Goal: Information Seeking & Learning: Check status

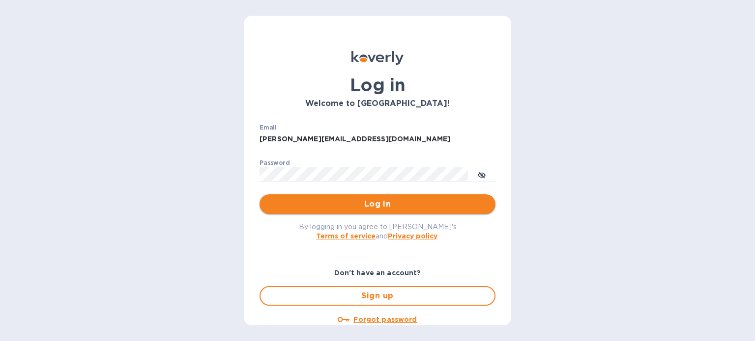
click at [375, 208] on span "Log in" at bounding box center [377, 204] width 220 height 12
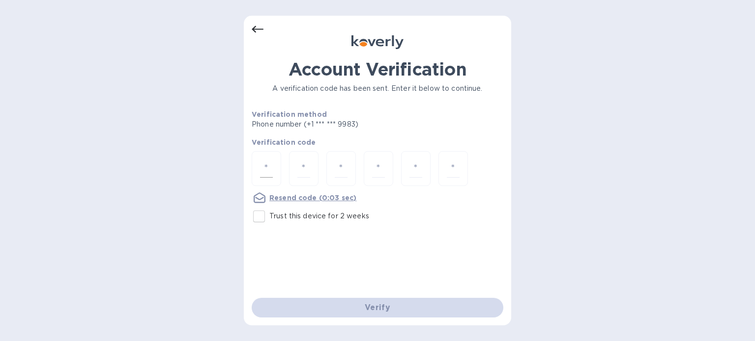
click at [257, 168] on div at bounding box center [266, 168] width 29 height 35
type input "1"
type input "3"
type input "9"
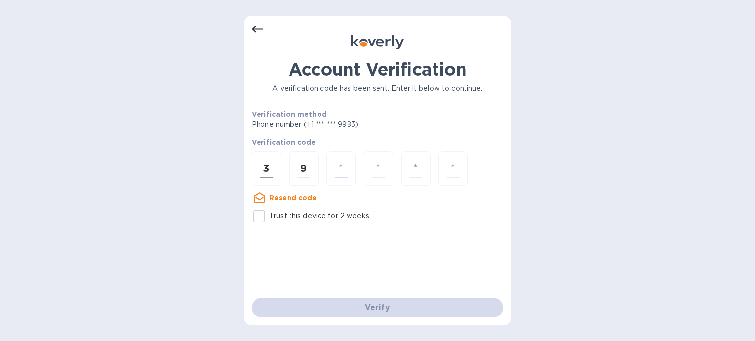
type input "3"
type input "2"
type input "7"
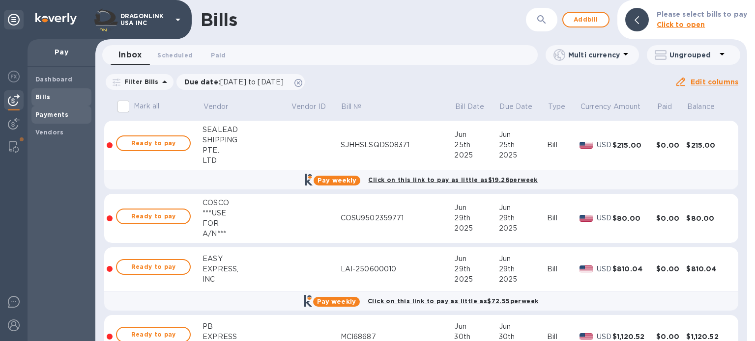
click at [38, 112] on b "Payments" at bounding box center [51, 114] width 33 height 7
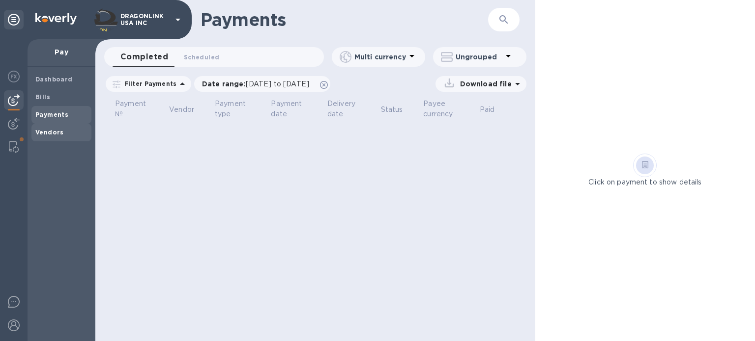
click at [58, 136] on span "Vendors" at bounding box center [49, 133] width 28 height 10
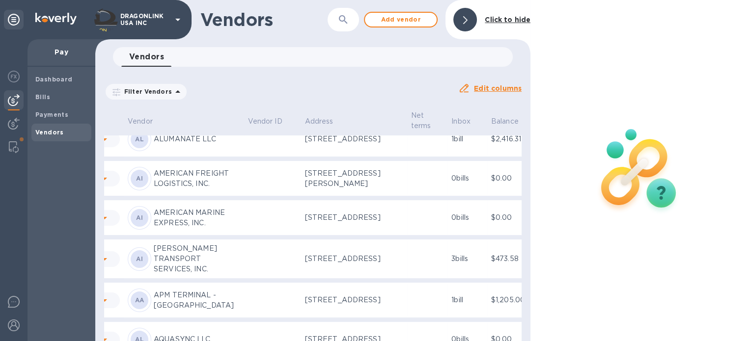
scroll to position [196, 67]
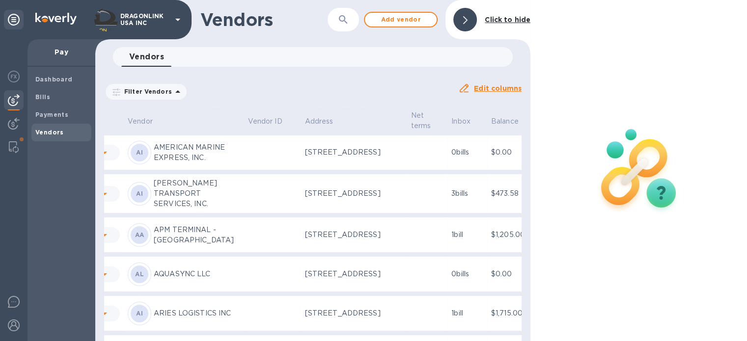
click at [345, 20] on icon "button" at bounding box center [343, 19] width 8 height 8
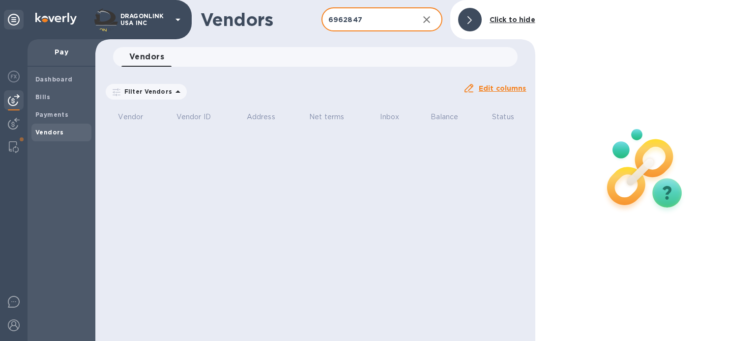
type input "6962847"
click at [425, 18] on icon "button" at bounding box center [426, 19] width 7 height 7
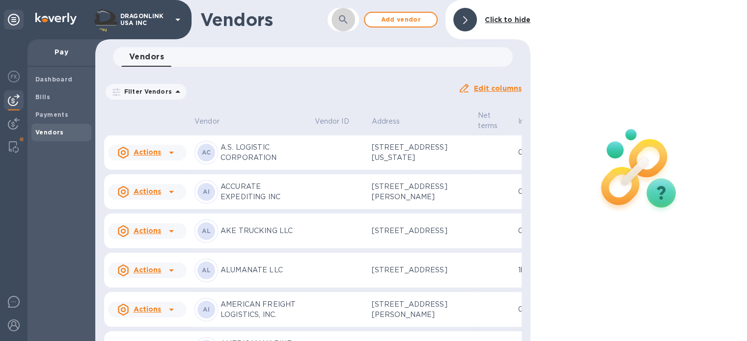
click at [333, 19] on button "button" at bounding box center [344, 20] width 24 height 24
paste input "LACINOS SPEEDCARGO CORP."
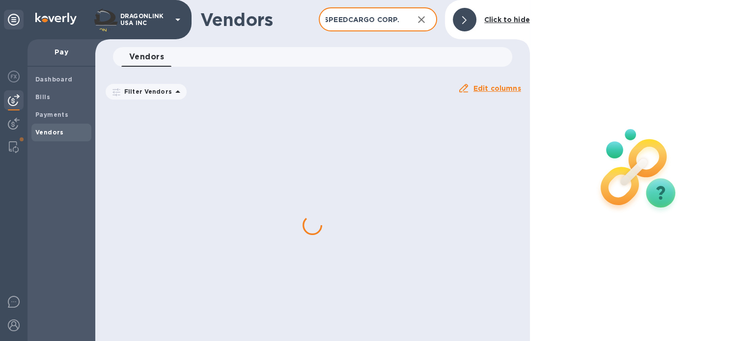
scroll to position [0, 33]
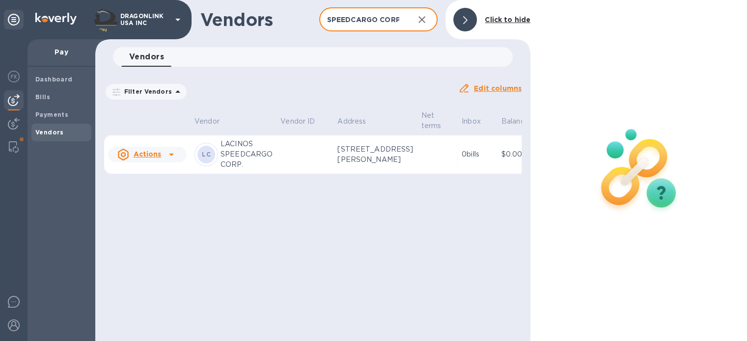
type input "LACINOS SPEEDCARGO CORP."
click at [172, 161] on icon at bounding box center [172, 155] width 12 height 12
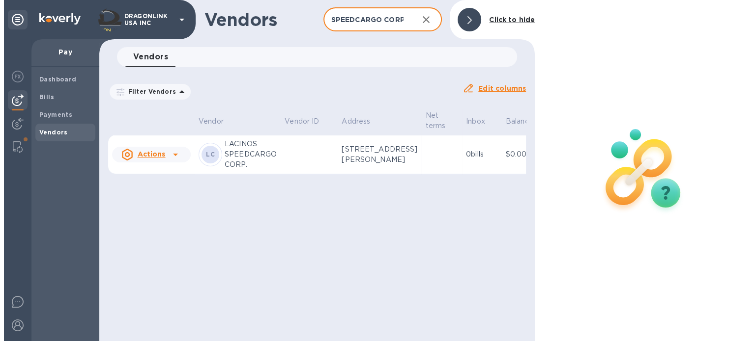
scroll to position [0, 0]
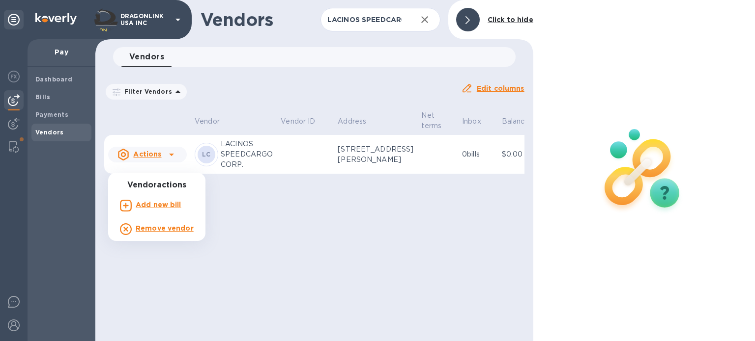
click at [306, 163] on div at bounding box center [377, 170] width 755 height 341
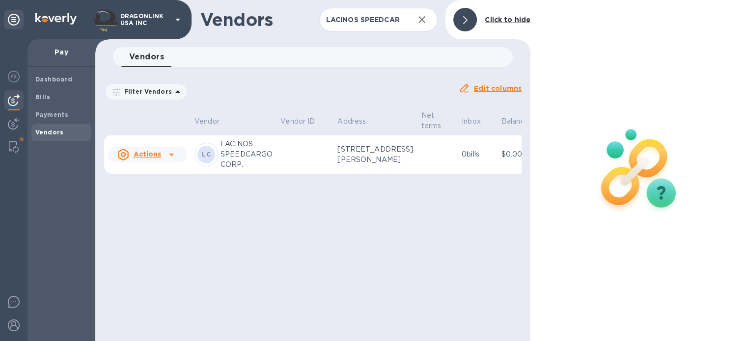
click at [238, 164] on p "LACINOS SPEEDCARGO CORP." at bounding box center [247, 154] width 52 height 31
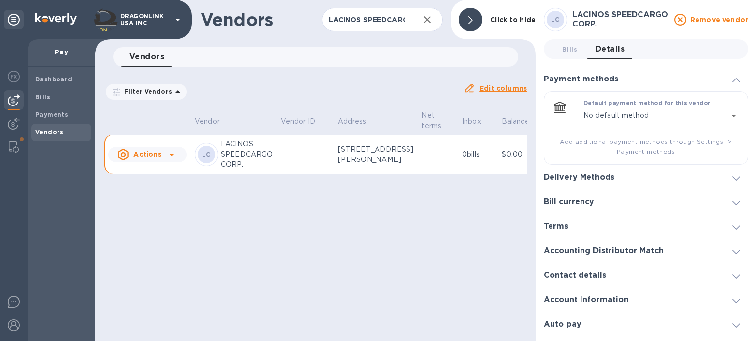
click at [570, 49] on span "Bills 0" at bounding box center [569, 49] width 15 height 10
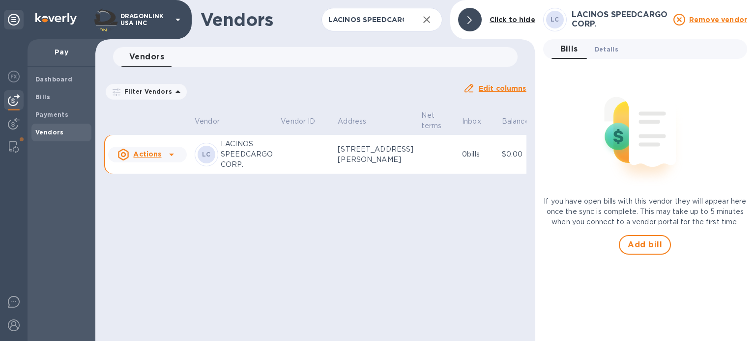
click at [605, 51] on span "Details 0" at bounding box center [606, 49] width 24 height 10
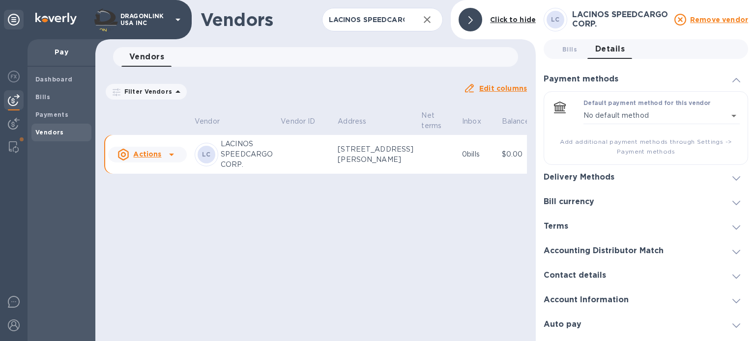
drag, startPoint x: 445, startPoint y: 208, endPoint x: 487, endPoint y: 208, distance: 42.2
click at [487, 208] on div "Vendors LACINOS SPEEDCARGO CORP. ​ Add vendor Click to hide Vendors 0 Filter Ve…" at bounding box center [315, 170] width 440 height 341
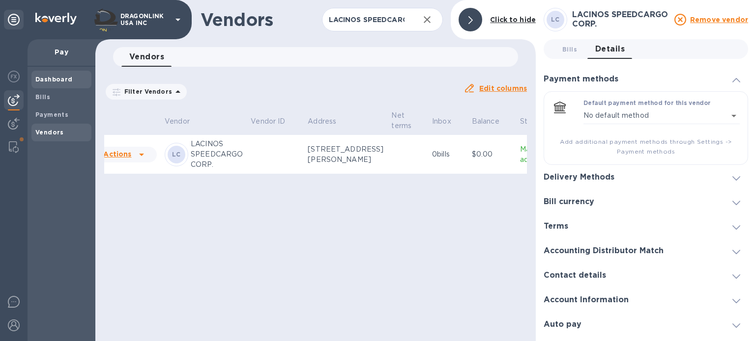
click at [42, 81] on b "Dashboard" at bounding box center [53, 79] width 37 height 7
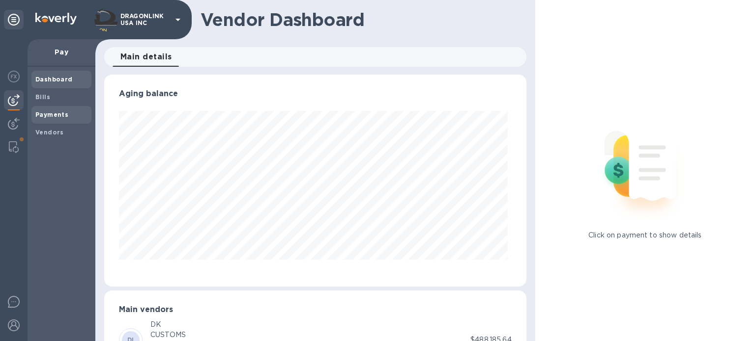
click at [59, 117] on b "Payments" at bounding box center [51, 114] width 33 height 7
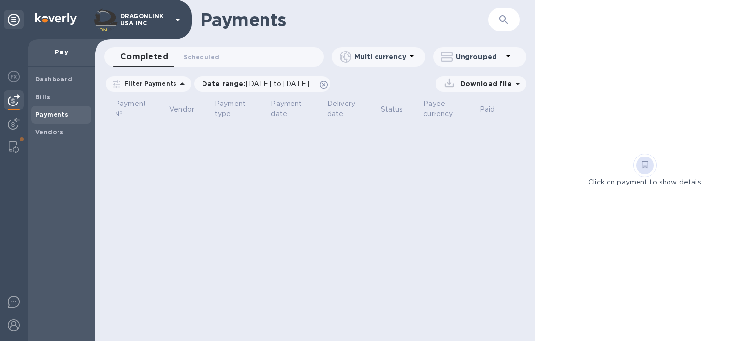
click at [239, 58] on div "Completed 0 Scheduled 0" at bounding box center [217, 57] width 211 height 20
click at [43, 133] on b "Vendors" at bounding box center [49, 132] width 28 height 7
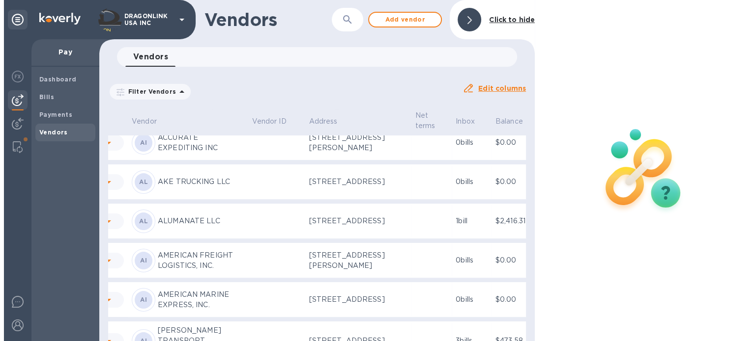
scroll to position [0, 67]
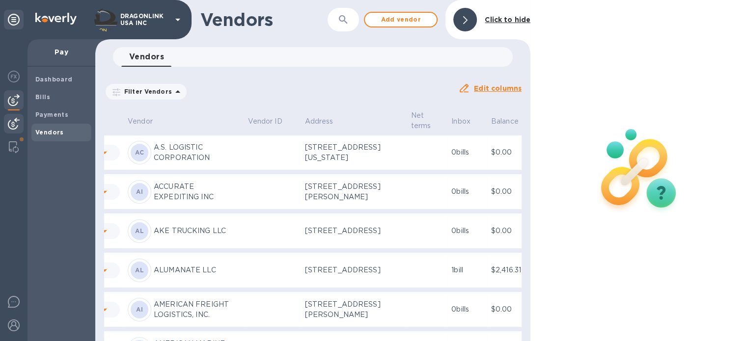
click at [8, 128] on img at bounding box center [14, 124] width 12 height 12
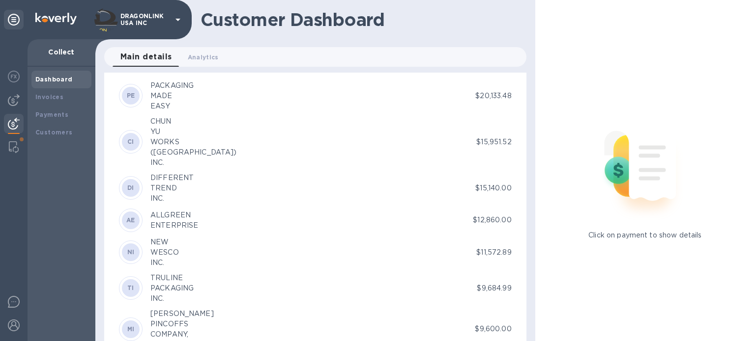
scroll to position [1228, 0]
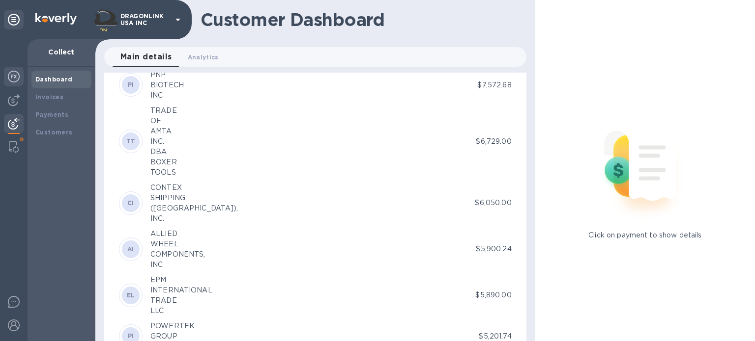
click at [14, 76] on img at bounding box center [14, 77] width 12 height 12
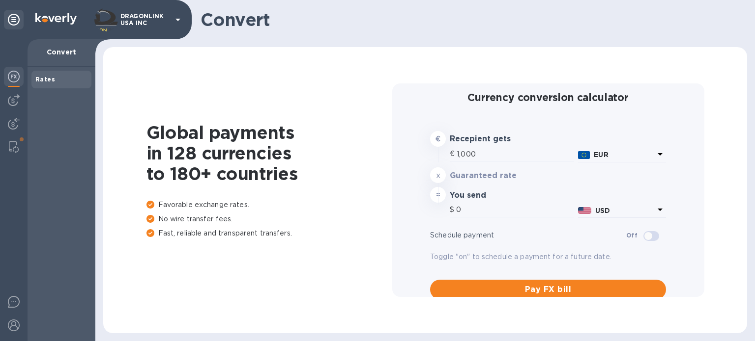
type input "1,171.74"
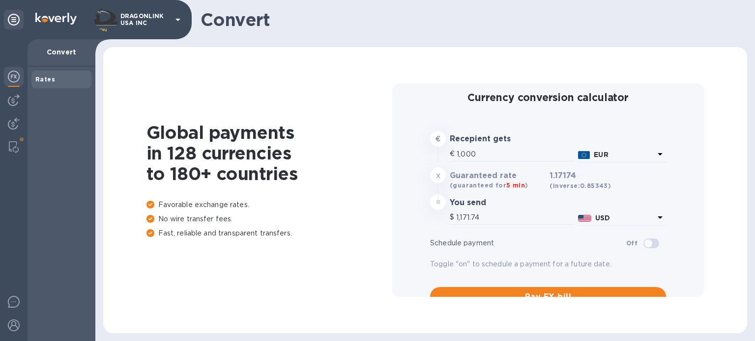
click at [60, 49] on p "Convert" at bounding box center [61, 52] width 52 height 10
click at [6, 103] on div at bounding box center [14, 100] width 20 height 20
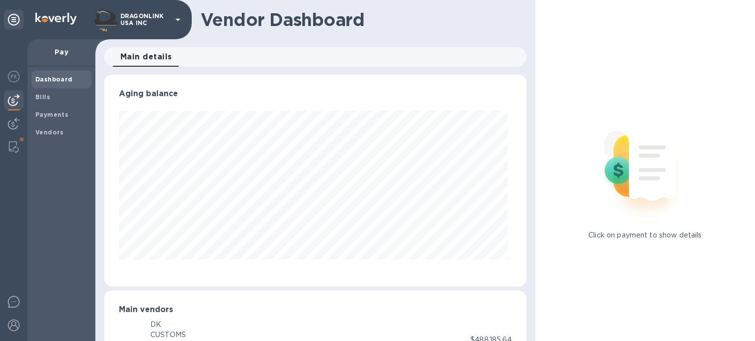
scroll to position [212, 418]
click at [54, 78] on b "Dashboard" at bounding box center [53, 79] width 37 height 7
click at [15, 19] on icon at bounding box center [14, 20] width 12 height 12
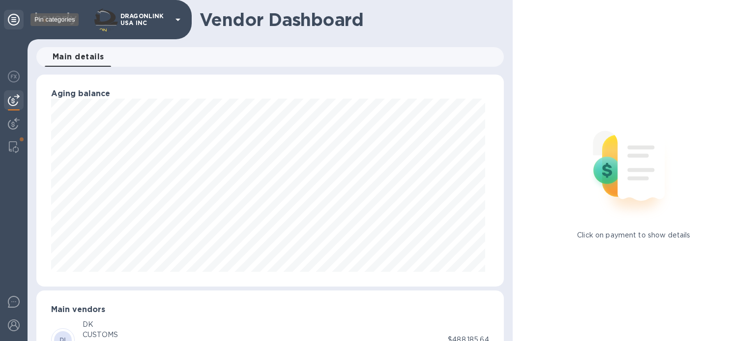
scroll to position [491011, 490760]
click at [15, 22] on icon at bounding box center [14, 20] width 12 height 12
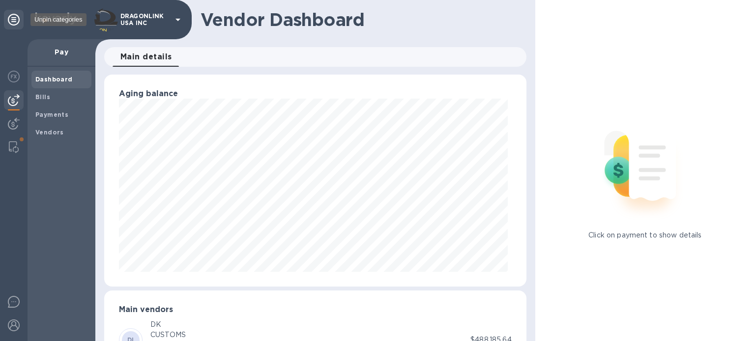
scroll to position [212, 418]
click at [59, 81] on b "Dashboard" at bounding box center [53, 79] width 37 height 7
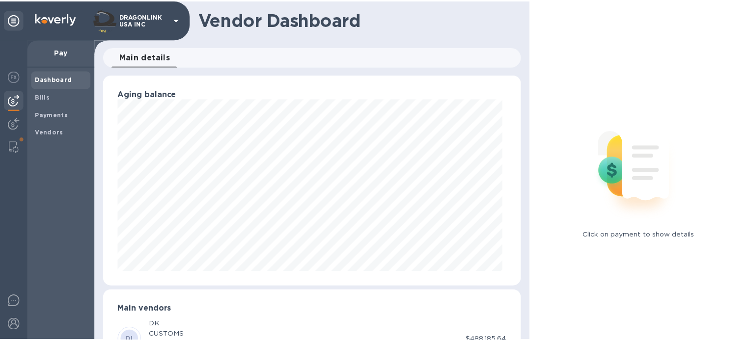
scroll to position [98, 0]
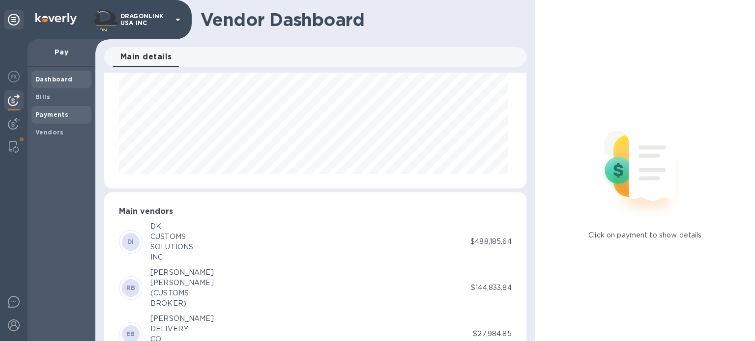
click at [49, 113] on b "Payments" at bounding box center [51, 114] width 33 height 7
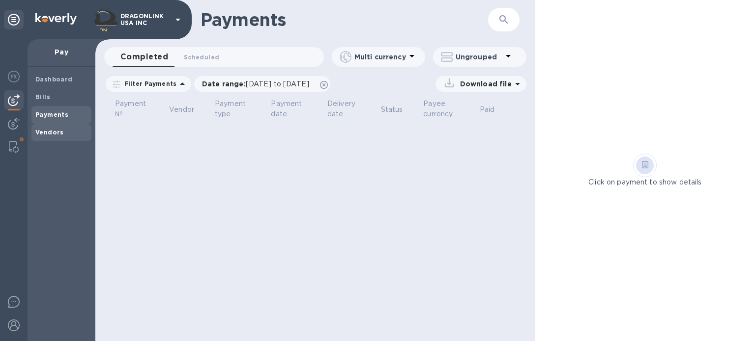
click at [51, 133] on b "Vendors" at bounding box center [49, 132] width 28 height 7
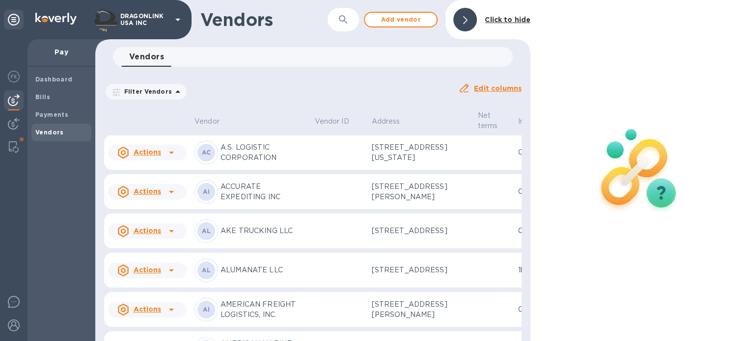
click at [347, 21] on icon "button" at bounding box center [343, 20] width 12 height 12
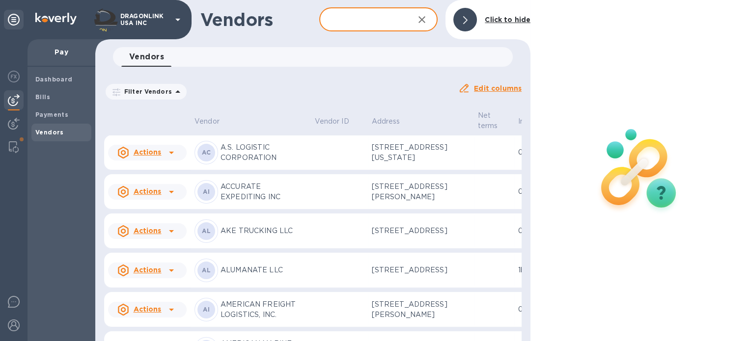
paste input "LACINOS SPEEDCARGO CORP."
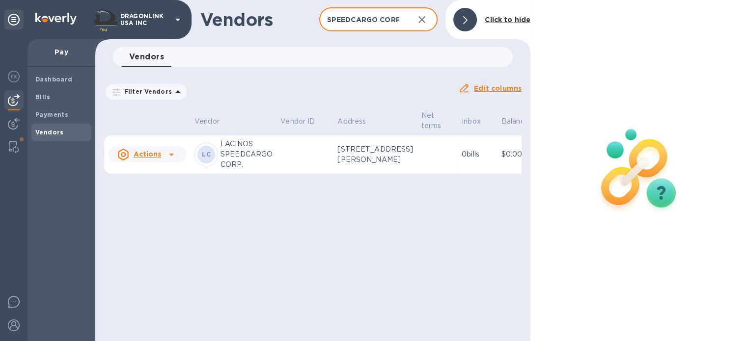
type input "LACINOS SPEEDCARGO CORP."
click at [171, 161] on icon at bounding box center [172, 155] width 12 height 12
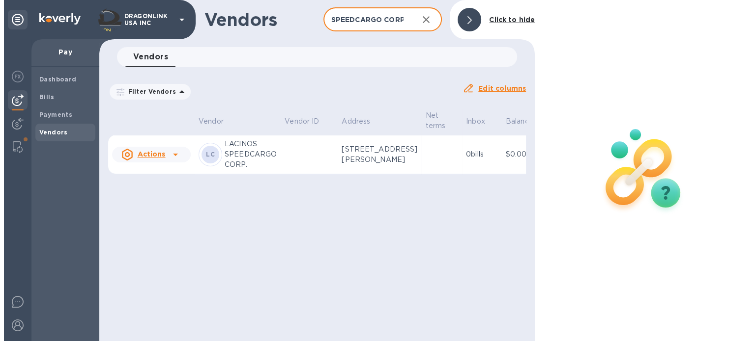
scroll to position [0, 0]
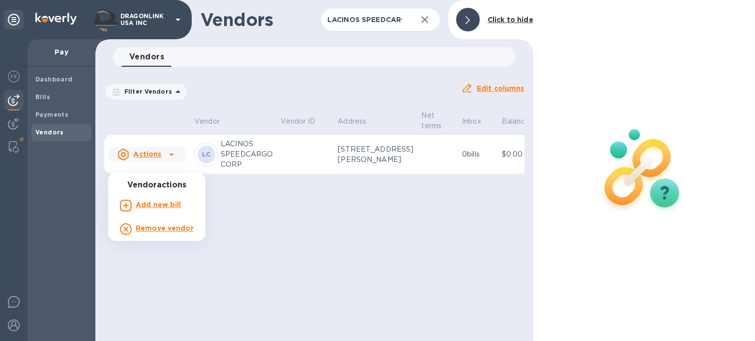
click at [143, 161] on div at bounding box center [377, 170] width 755 height 341
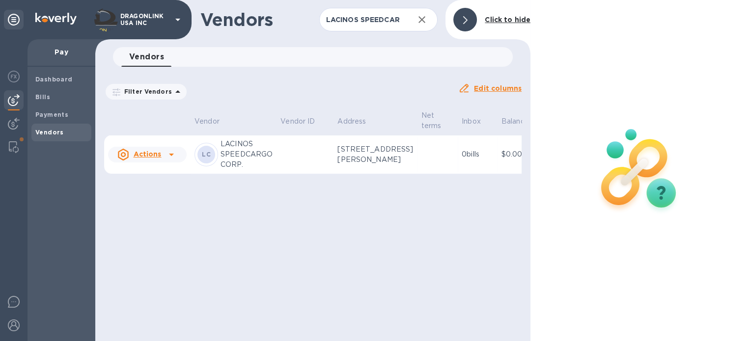
click at [145, 158] on u "Actions" at bounding box center [147, 154] width 28 height 8
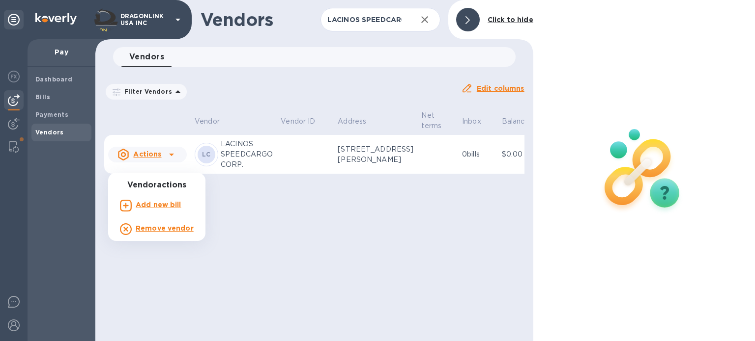
click at [240, 165] on div at bounding box center [377, 170] width 755 height 341
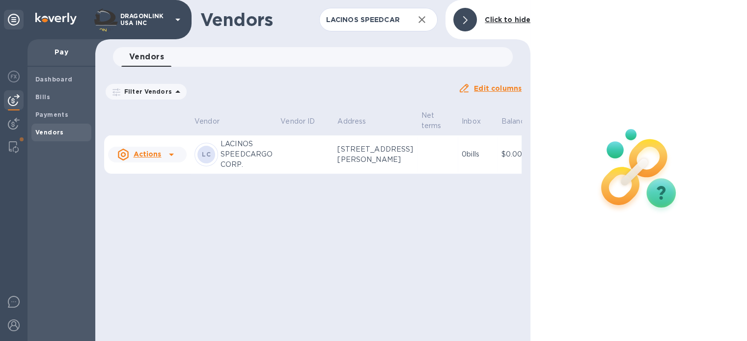
click at [462, 160] on p "0 bills" at bounding box center [478, 154] width 32 height 10
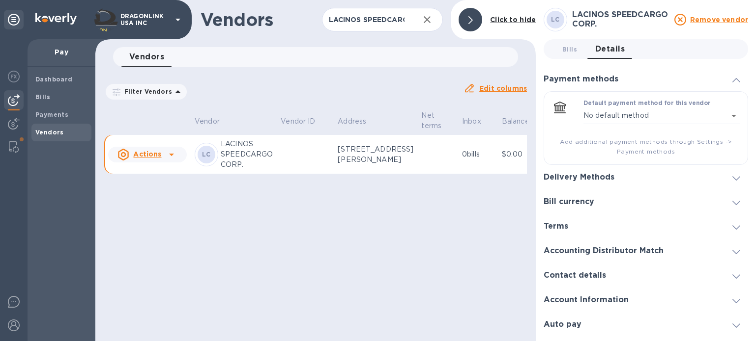
click at [462, 160] on p "0 bills" at bounding box center [478, 154] width 32 height 10
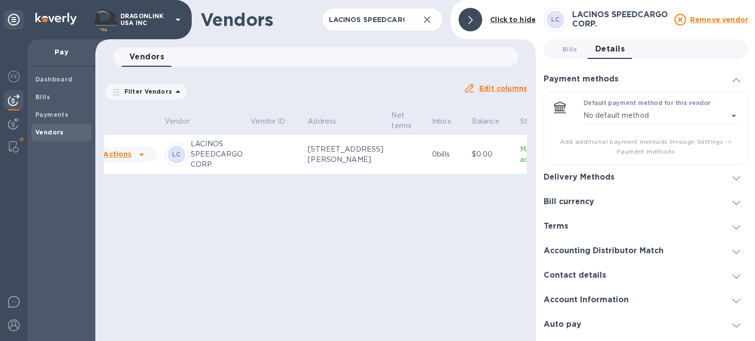
click at [581, 182] on div "Delivery Methods" at bounding box center [645, 177] width 204 height 25
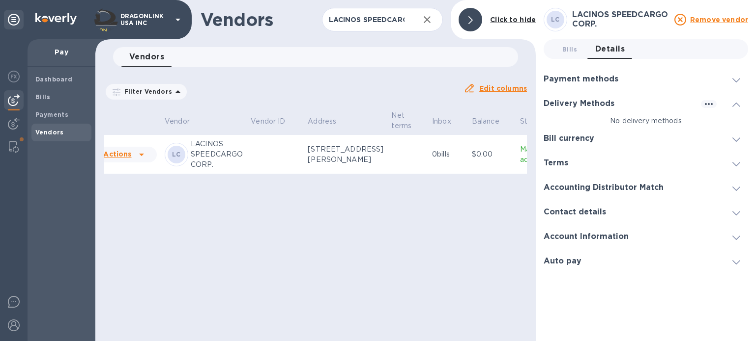
click at [568, 239] on h3 "Account Information" at bounding box center [585, 236] width 85 height 9
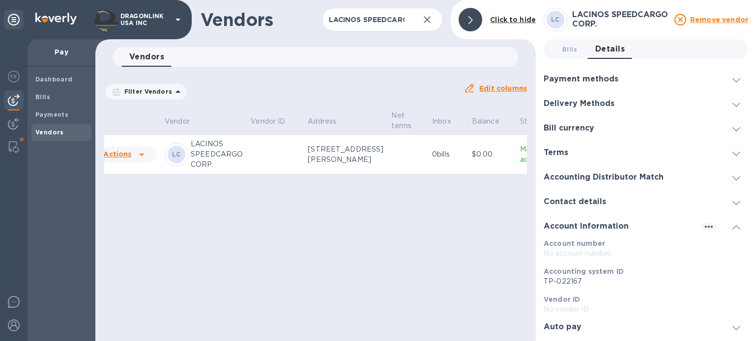
click at [573, 196] on div "Contact details" at bounding box center [645, 202] width 204 height 25
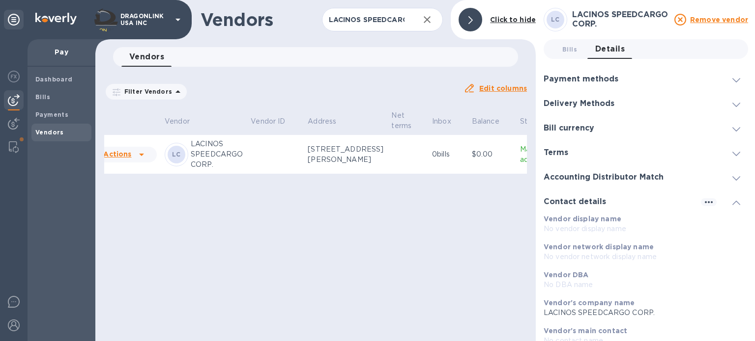
click at [576, 182] on div "Accounting Distributor Match" at bounding box center [645, 177] width 204 height 25
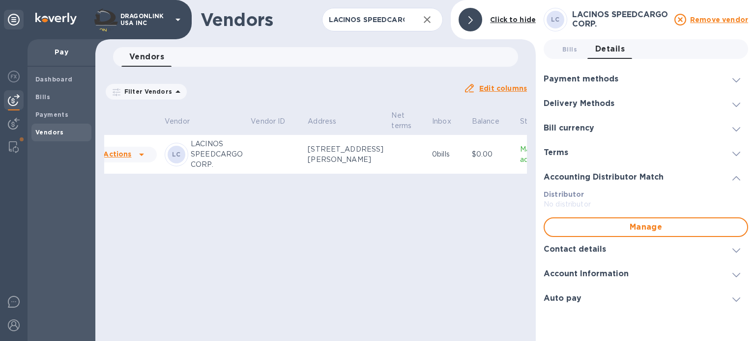
click at [566, 157] on div "Terms" at bounding box center [559, 152] width 32 height 9
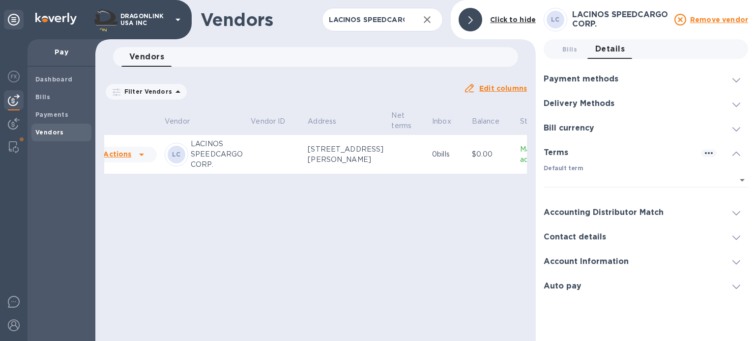
click at [566, 131] on h3 "Bill currency" at bounding box center [568, 128] width 51 height 9
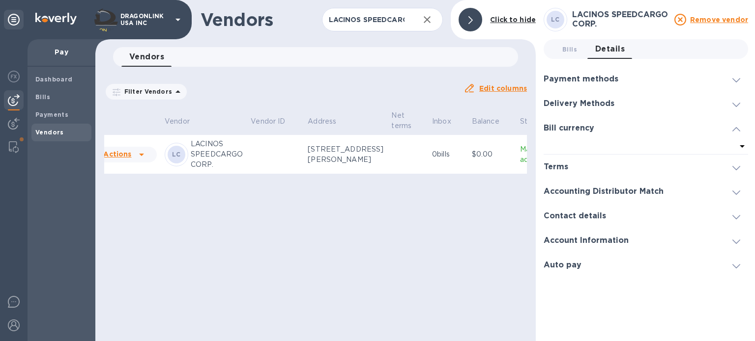
click at [565, 112] on div "Delivery Methods" at bounding box center [645, 103] width 204 height 25
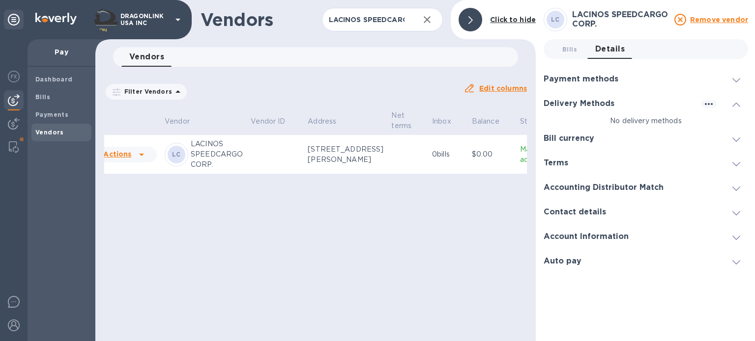
click at [570, 82] on h3 "Payment methods" at bounding box center [580, 79] width 75 height 9
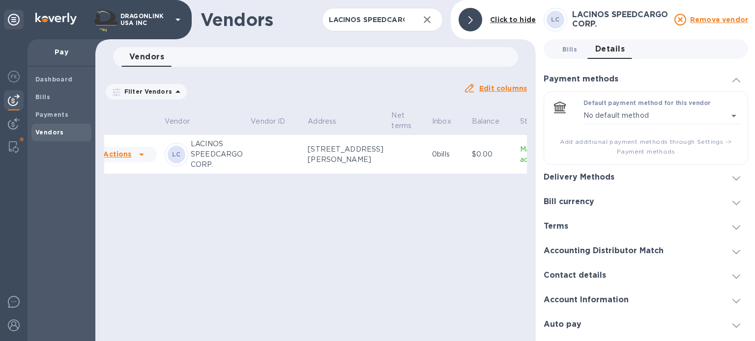
click at [569, 51] on span "Bills 0" at bounding box center [569, 49] width 15 height 10
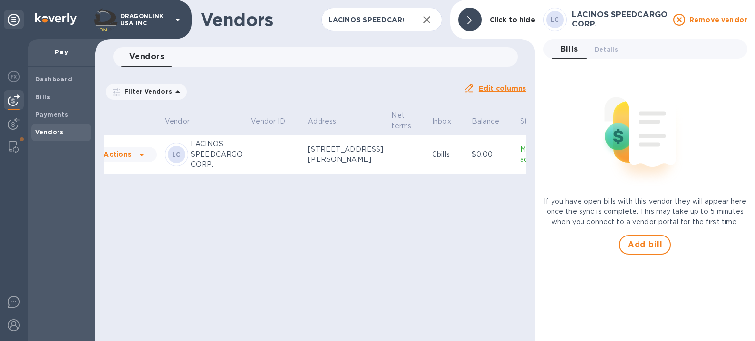
click at [136, 161] on icon at bounding box center [142, 155] width 12 height 12
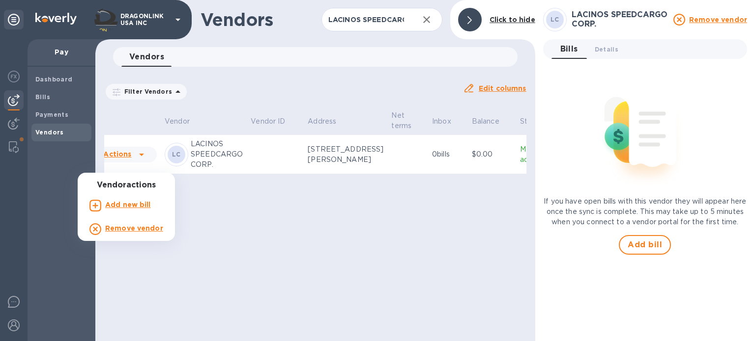
click at [361, 22] on div at bounding box center [377, 170] width 755 height 341
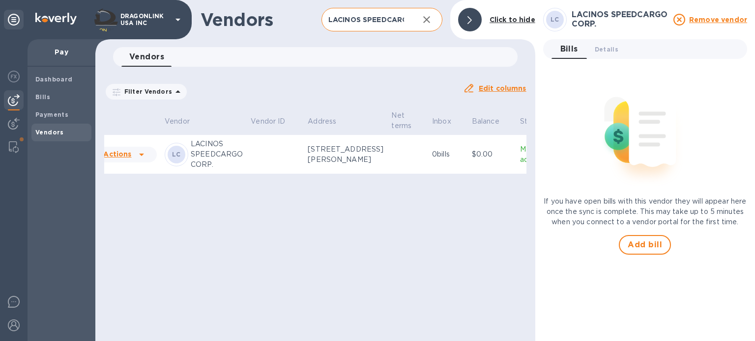
click at [425, 17] on icon "button" at bounding box center [426, 20] width 12 height 12
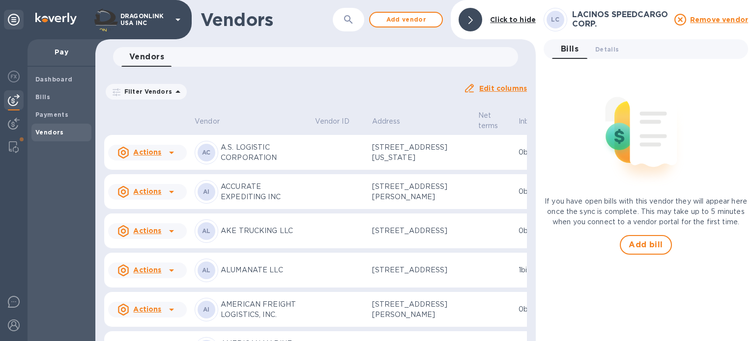
click at [183, 56] on div "Vendors 0" at bounding box center [319, 57] width 396 height 20
click at [352, 22] on icon "button" at bounding box center [348, 20] width 12 height 12
click at [179, 22] on icon at bounding box center [178, 20] width 12 height 12
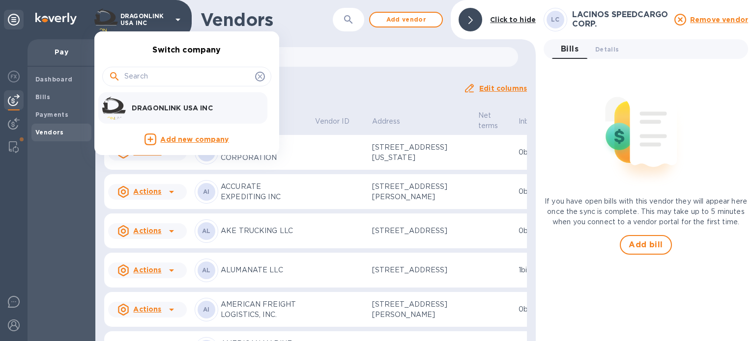
click at [179, 20] on div at bounding box center [377, 170] width 755 height 341
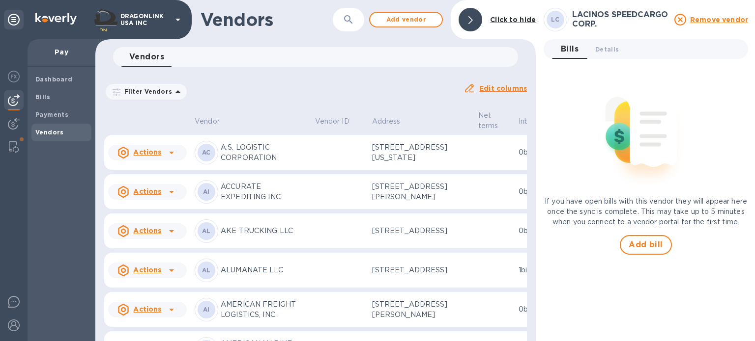
click at [169, 84] on div "Filter Vendors" at bounding box center [146, 92] width 81 height 16
click at [157, 92] on p "Filter Vendors" at bounding box center [146, 91] width 52 height 8
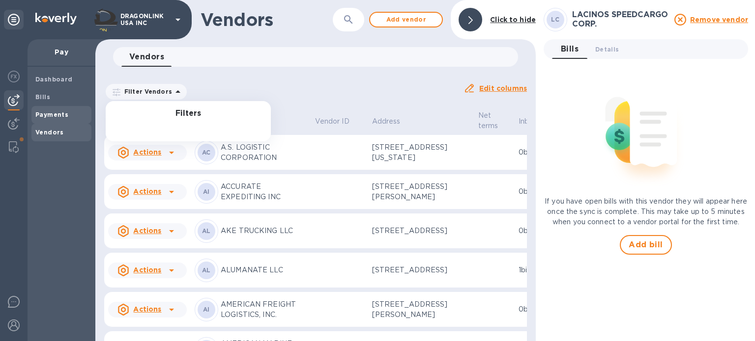
click at [57, 112] on b "Payments" at bounding box center [51, 114] width 33 height 7
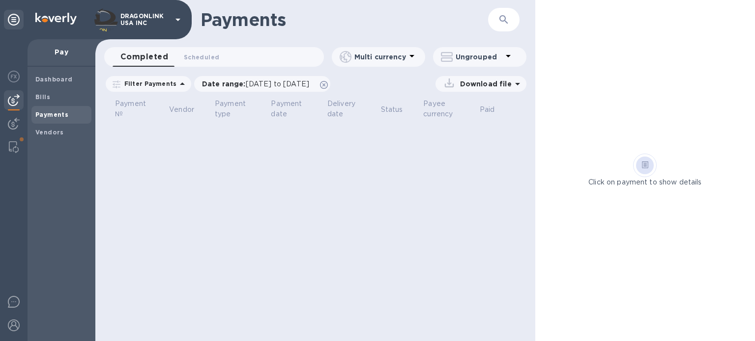
click at [178, 86] on icon at bounding box center [182, 84] width 12 height 12
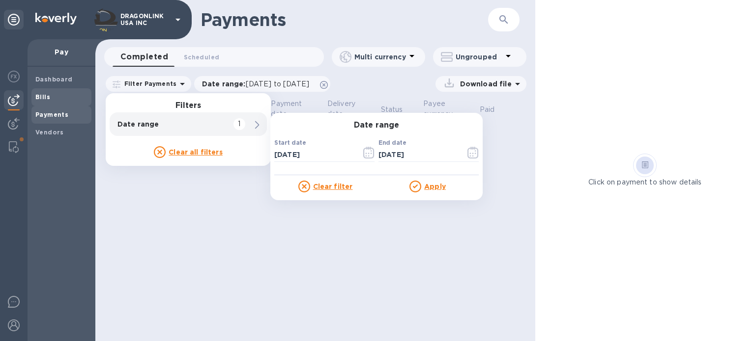
click at [70, 97] on span "Bills" at bounding box center [61, 97] width 52 height 10
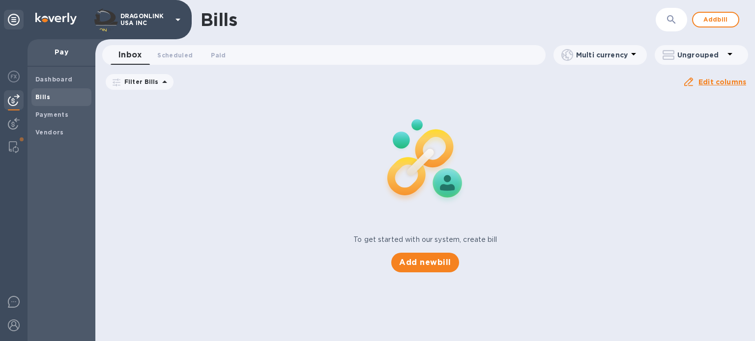
click at [154, 82] on p "Filter Bills" at bounding box center [139, 82] width 38 height 8
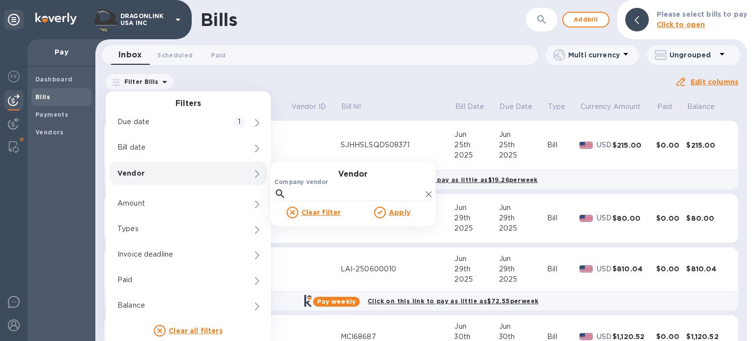
click at [144, 177] on p "Vendor" at bounding box center [171, 173] width 108 height 10
click at [323, 195] on input "Company vendor" at bounding box center [356, 194] width 132 height 15
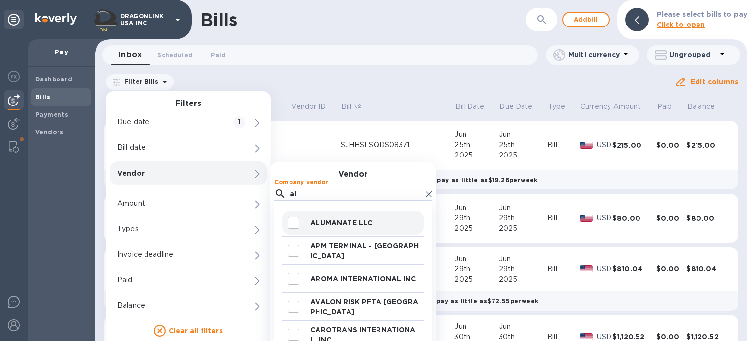
type input "al"
click at [342, 219] on p "ALUMANATE LLC" at bounding box center [365, 223] width 110 height 10
checkbox input "true"
click at [385, 91] on div "Filter Bills Filters Due date 1 Bill date Vendor 0 Vendor Company vendor al ALU…" at bounding box center [389, 82] width 570 height 19
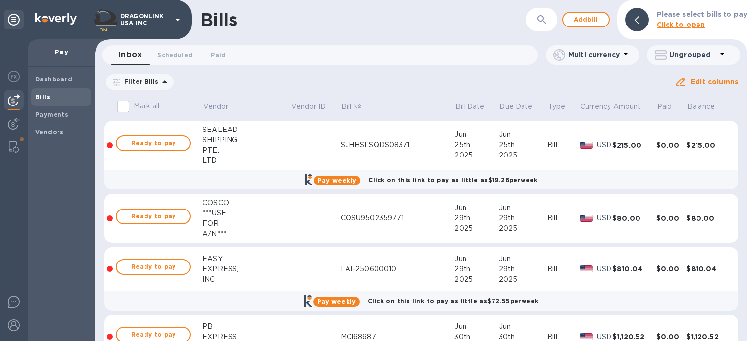
click at [164, 81] on icon at bounding box center [165, 82] width 12 height 12
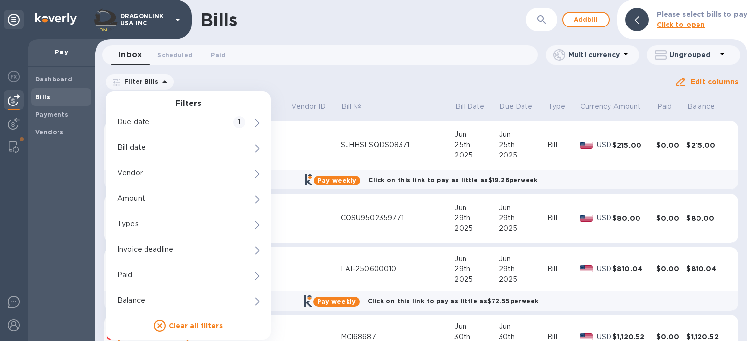
click at [359, 83] on div "Filter Bills Filters Due date 1 Bill date Vendor 0 Amount Types 0 Invoice deadl…" at bounding box center [389, 82] width 570 height 19
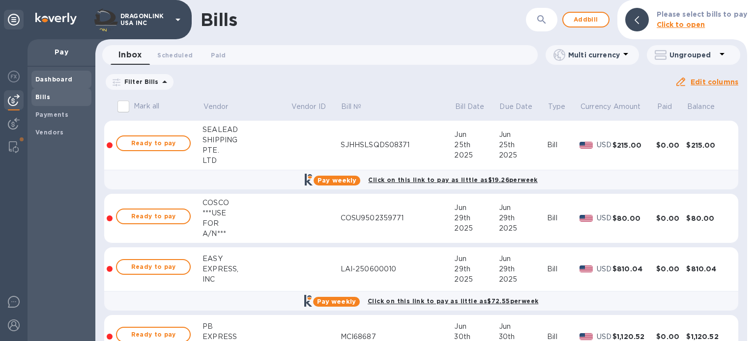
click at [47, 81] on b "Dashboard" at bounding box center [53, 79] width 37 height 7
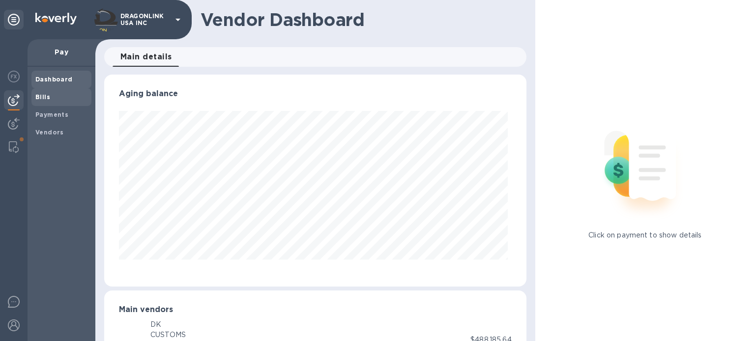
scroll to position [212, 418]
click at [45, 96] on b "Bills" at bounding box center [42, 96] width 15 height 7
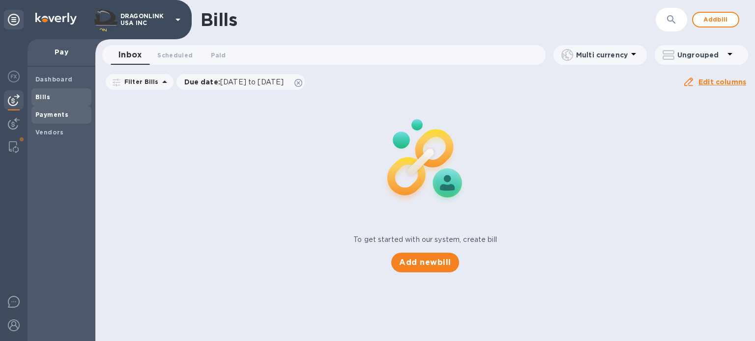
click at [62, 114] on b "Payments" at bounding box center [51, 114] width 33 height 7
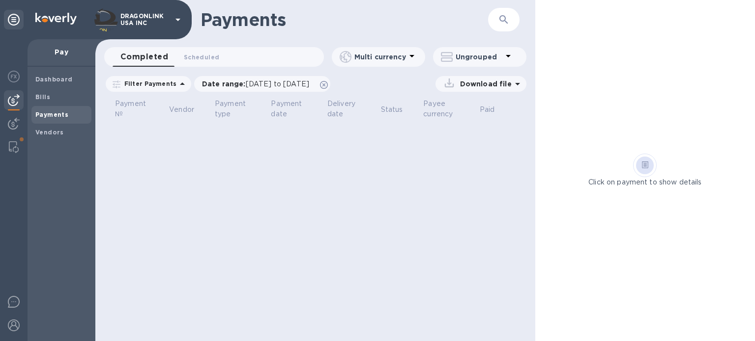
click at [151, 82] on p "Filter Payments" at bounding box center [148, 84] width 56 height 8
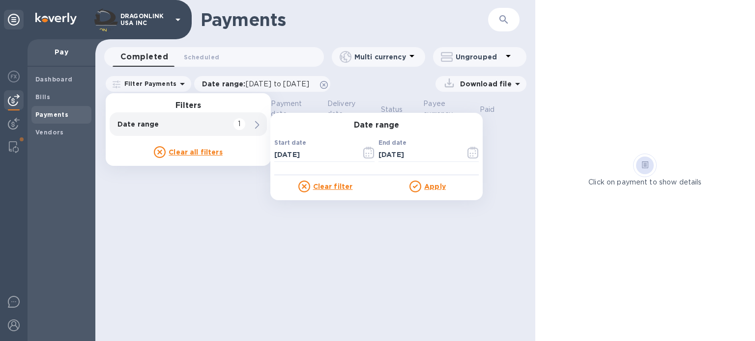
click at [189, 153] on u "Clear all filters" at bounding box center [195, 152] width 54 height 8
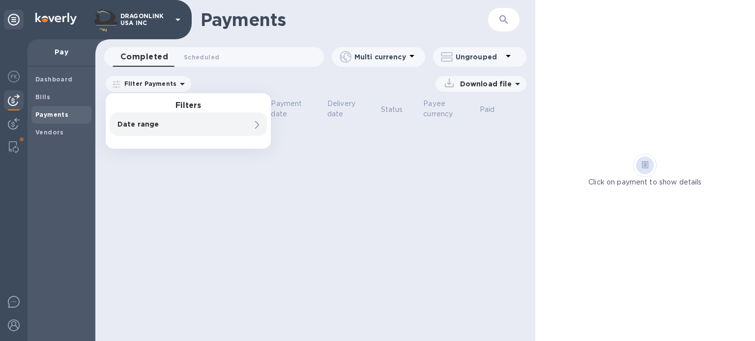
click at [252, 127] on div at bounding box center [257, 124] width 12 height 14
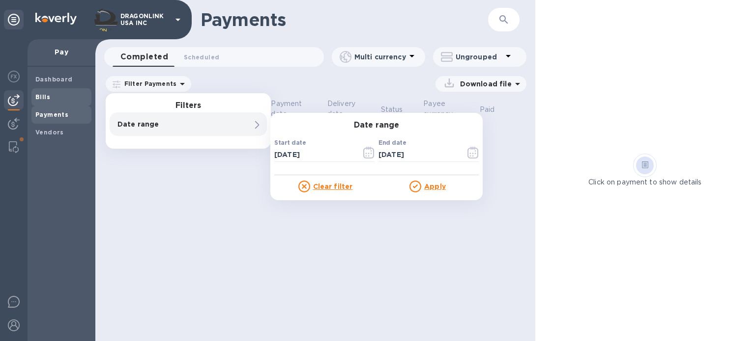
click at [41, 99] on b "Bills" at bounding box center [42, 96] width 15 height 7
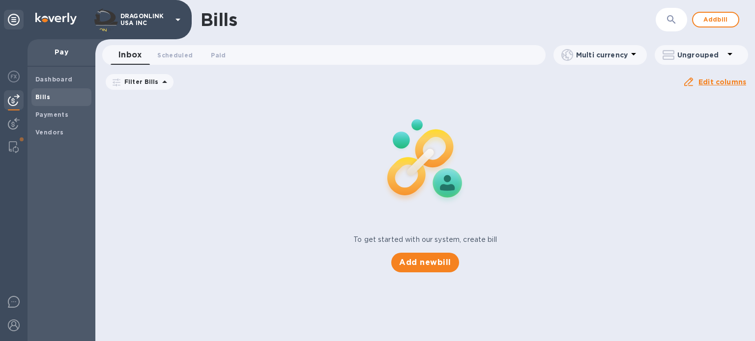
click at [138, 85] on p "Filter Bills" at bounding box center [139, 82] width 38 height 8
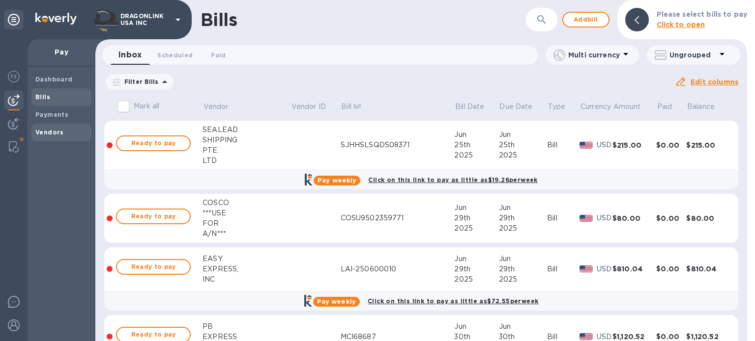
click at [65, 132] on span "Vendors" at bounding box center [61, 133] width 52 height 10
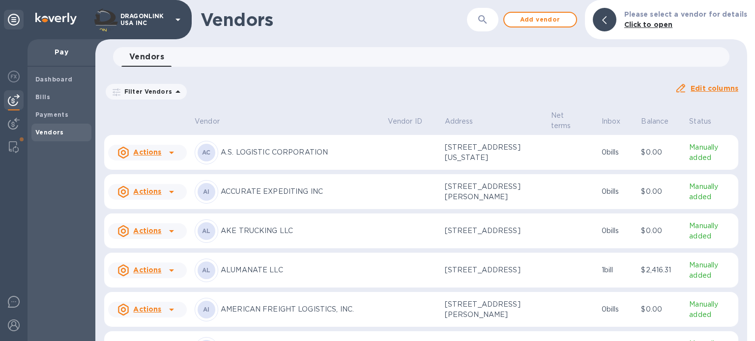
click at [148, 88] on p "Filter Vendors" at bounding box center [146, 91] width 52 height 8
click at [484, 21] on icon "button" at bounding box center [482, 19] width 8 height 8
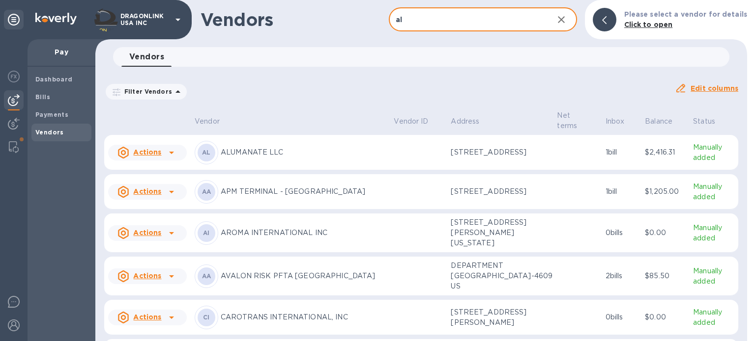
type input "al"
click at [173, 152] on icon at bounding box center [171, 153] width 5 height 2
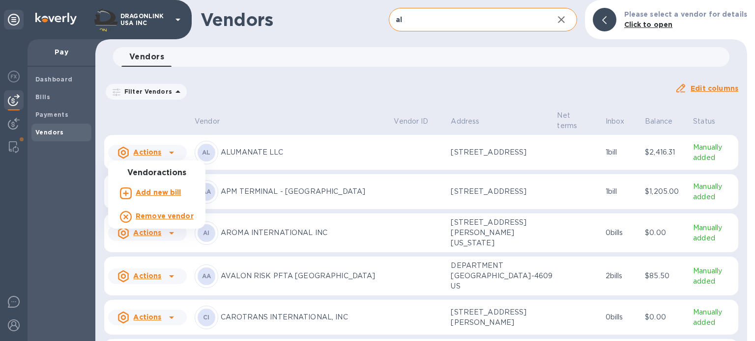
click at [322, 123] on div at bounding box center [377, 170] width 755 height 341
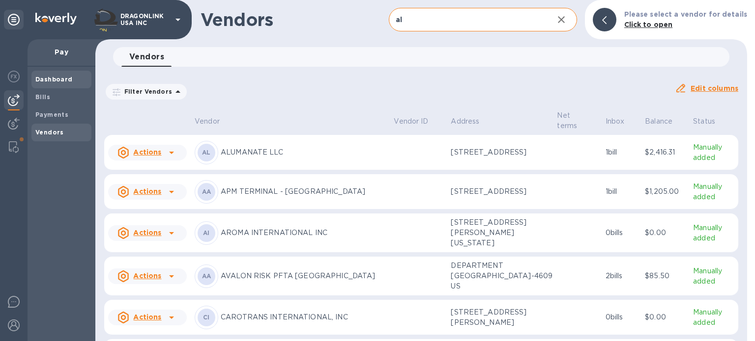
click at [64, 79] on b "Dashboard" at bounding box center [53, 79] width 37 height 7
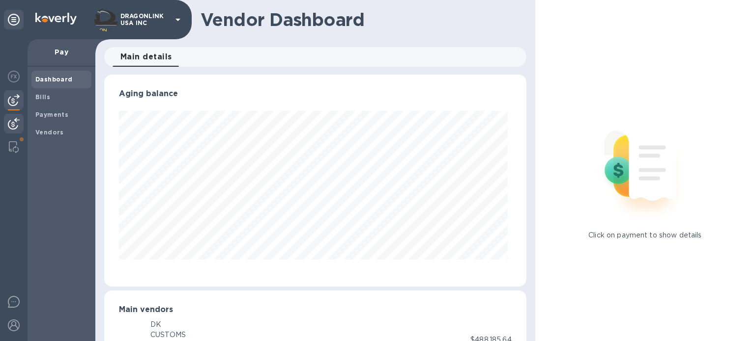
click at [10, 125] on img at bounding box center [14, 124] width 12 height 12
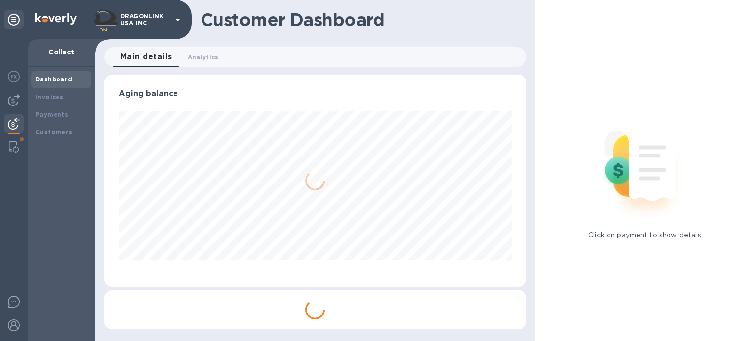
scroll to position [212, 422]
click at [55, 115] on b "Payments" at bounding box center [51, 114] width 33 height 7
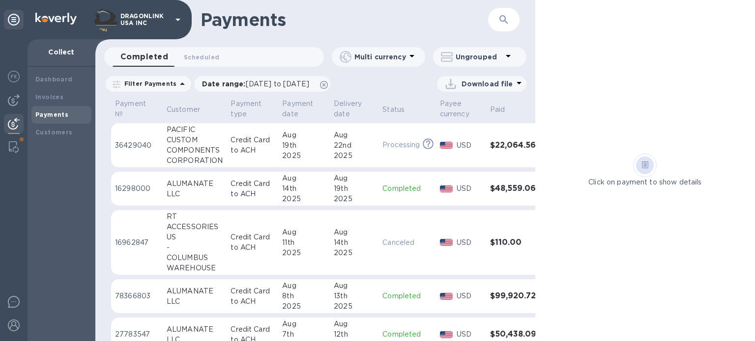
click at [143, 84] on p "Filter Payments" at bounding box center [148, 84] width 56 height 8
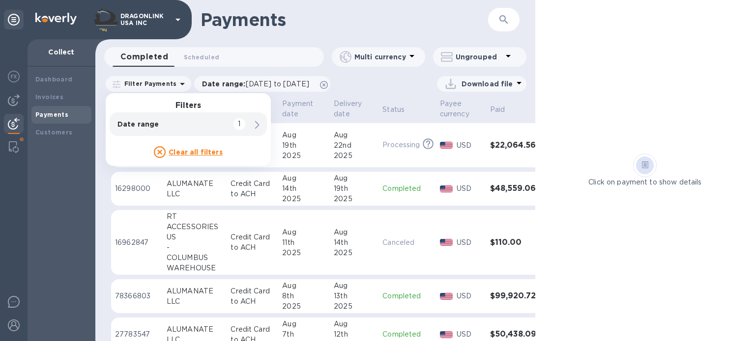
click at [98, 272] on div "Payment № Customer Payment type Payment date Delivery date Status Payee currenc…" at bounding box center [315, 219] width 440 height 244
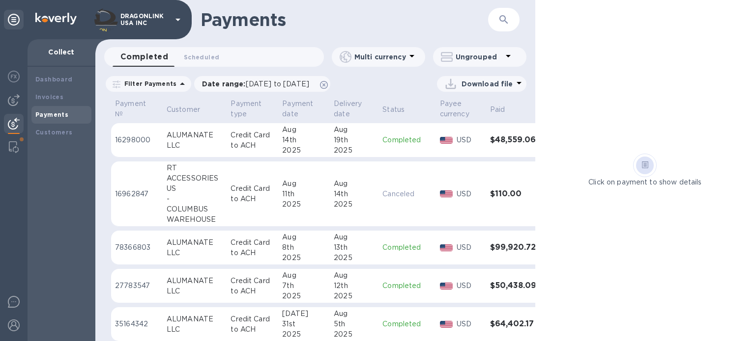
scroll to position [49, 0]
drag, startPoint x: 163, startPoint y: 204, endPoint x: 158, endPoint y: 207, distance: 5.7
click at [163, 204] on td "RT ACCESSORIES US - COLUMBUS WAREHOUSE" at bounding box center [195, 193] width 64 height 65
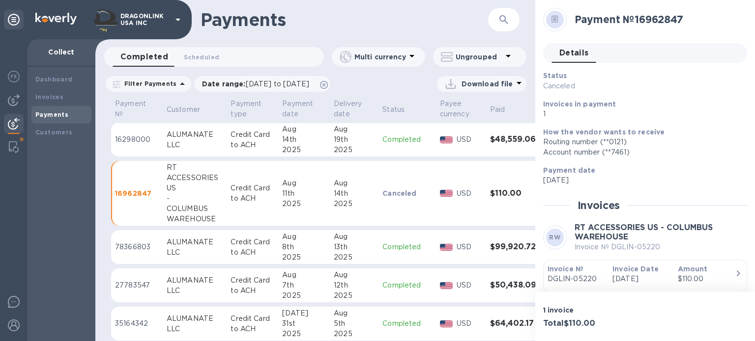
click at [358, 25] on h1 "Payments" at bounding box center [327, 19] width 255 height 21
drag, startPoint x: 163, startPoint y: 166, endPoint x: 213, endPoint y: 220, distance: 73.4
click at [213, 220] on td "RT ACCESSORIES US - COLUMBUS WAREHOUSE" at bounding box center [195, 193] width 64 height 65
copy div "RT ACCESSORIES US - COLUMBUS WAREHOUSE"
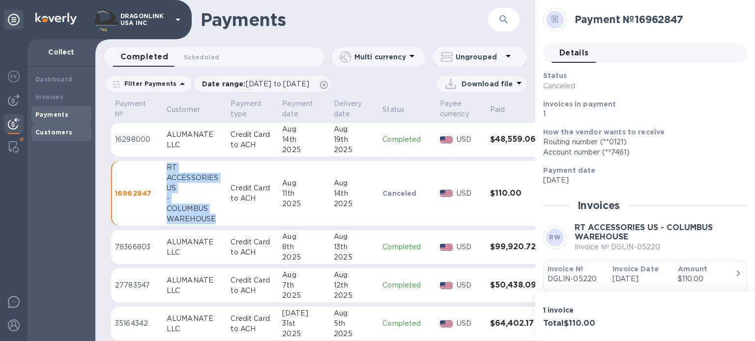
click at [49, 131] on b "Customers" at bounding box center [53, 132] width 37 height 7
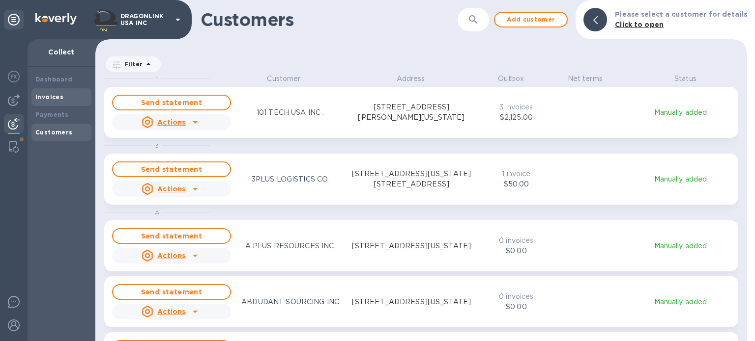
scroll to position [260, 647]
click at [48, 92] on div "Invoices" at bounding box center [61, 97] width 52 height 10
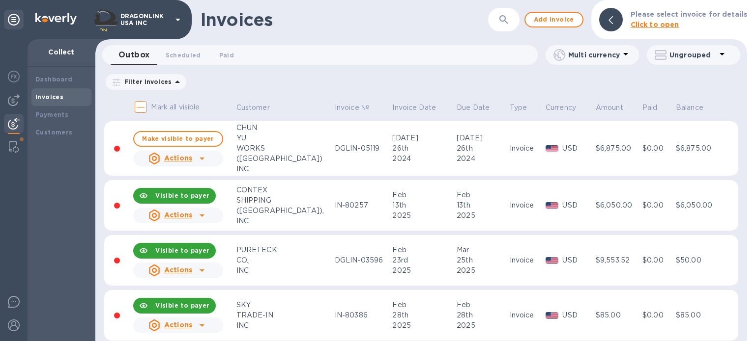
click at [159, 85] on p "Filter Invoices" at bounding box center [145, 82] width 51 height 8
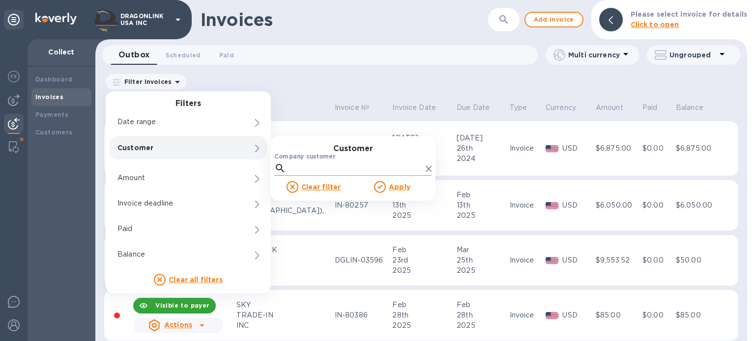
click at [303, 170] on input "Company customer" at bounding box center [356, 168] width 132 height 15
paste input "RT ACCESSORIES US - COLUMBUS WAREHOUSE"
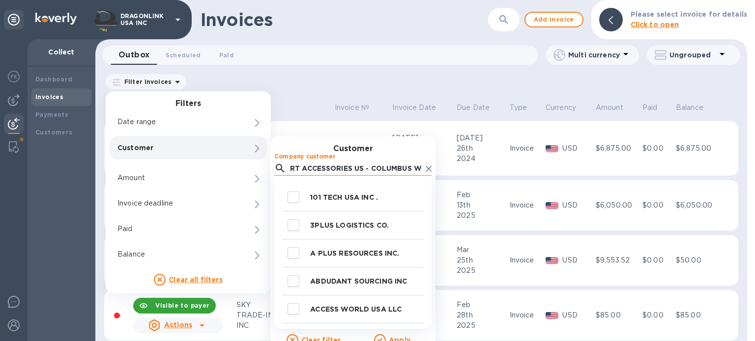
scroll to position [0, 41]
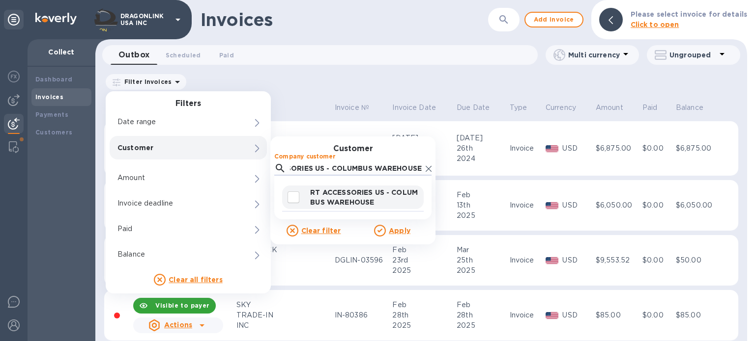
type input "RT ACCESSORIES US - COLUMBUS WAREHOUSE"
click at [332, 200] on p "RT ACCESSORIES US - COLUMBUS WAREHOUSE" at bounding box center [365, 198] width 110 height 20
checkbox input "true"
click at [396, 232] on u "Apply" at bounding box center [400, 231] width 22 height 8
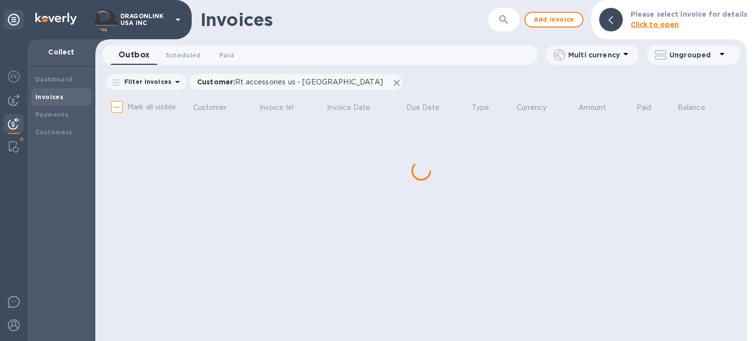
checkbox input "true"
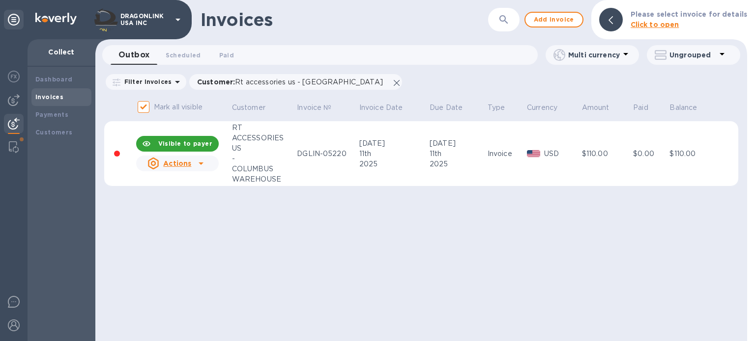
click at [200, 163] on icon at bounding box center [200, 164] width 5 height 2
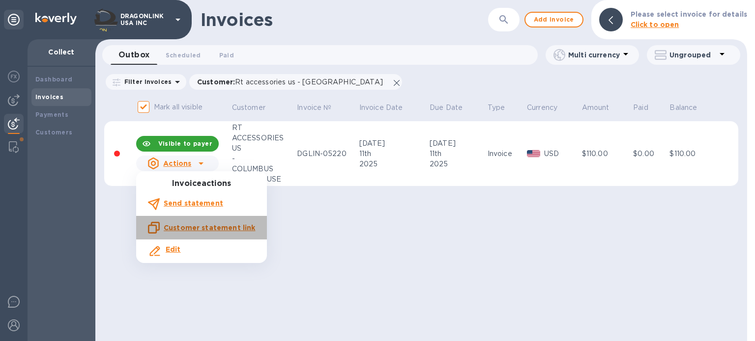
click at [208, 227] on u "Customer statement link" at bounding box center [209, 228] width 91 height 8
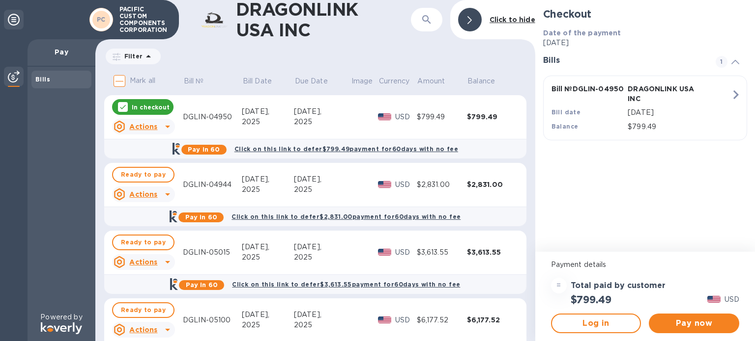
click at [428, 19] on icon "button" at bounding box center [426, 19] width 8 height 8
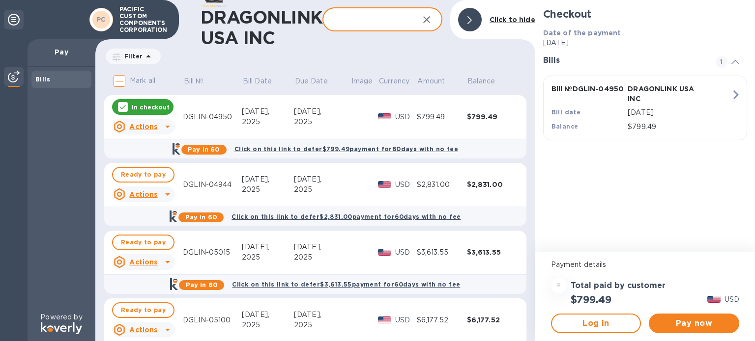
paste input "LACINOS SPEEDCARGO CORP."
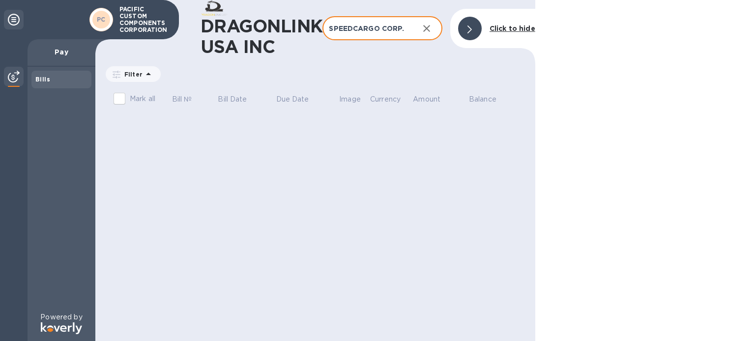
type input "LACINOS SPEEDCARGO CORP."
